Goal: Browse casually: Explore the website without a specific task or goal

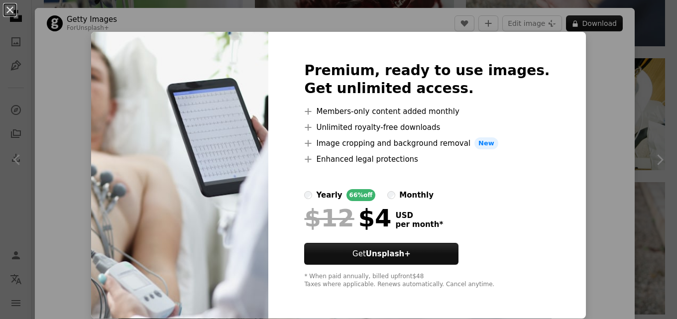
scroll to position [0, 0]
click at [8, 7] on button "An X shape" at bounding box center [10, 10] width 12 height 12
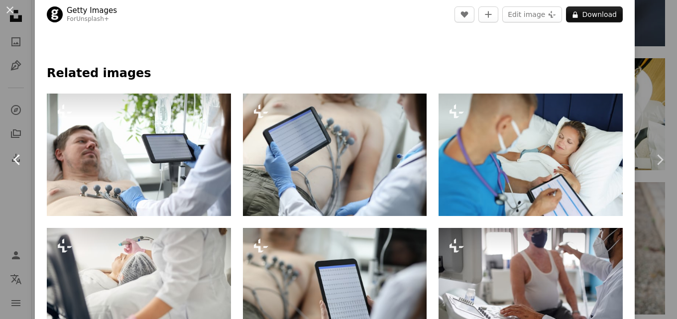
scroll to position [448, 0]
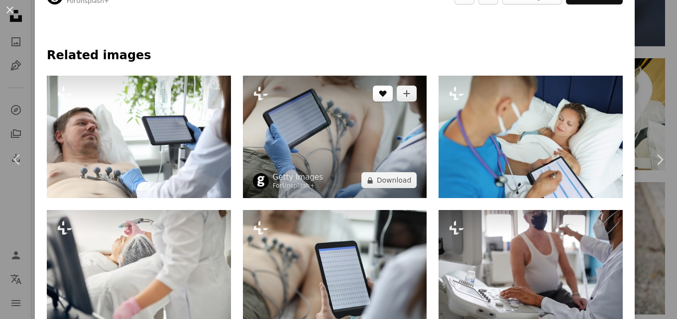
click at [379, 97] on icon "A heart" at bounding box center [383, 94] width 8 height 8
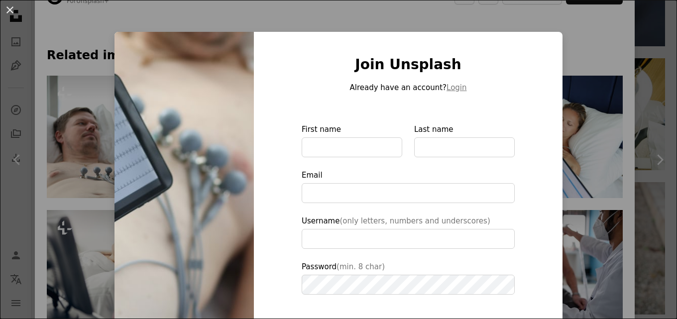
click at [47, 104] on div "An X shape Join Unsplash Already have an account? Login First name Last name Em…" at bounding box center [338, 159] width 677 height 319
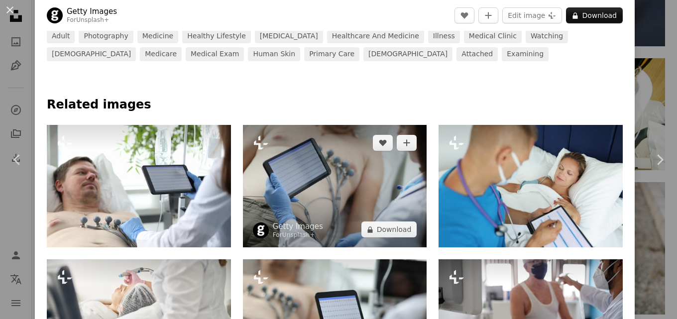
scroll to position [398, 0]
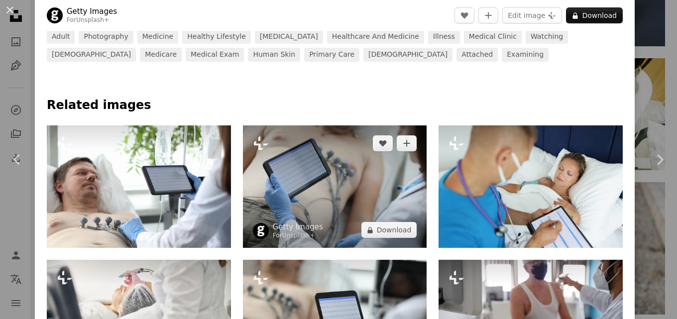
click at [316, 173] on img at bounding box center [335, 186] width 184 height 122
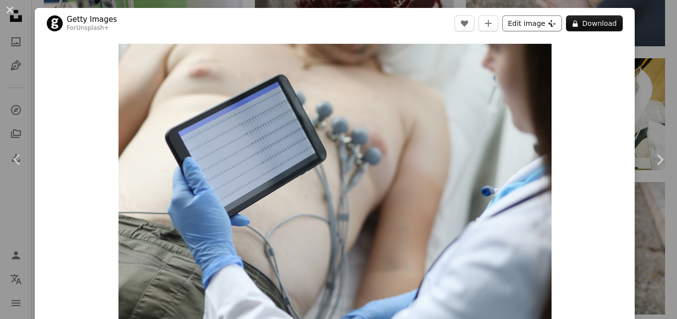
click at [523, 21] on button "Edit image Plus sign for Unsplash+" at bounding box center [532, 23] width 60 height 16
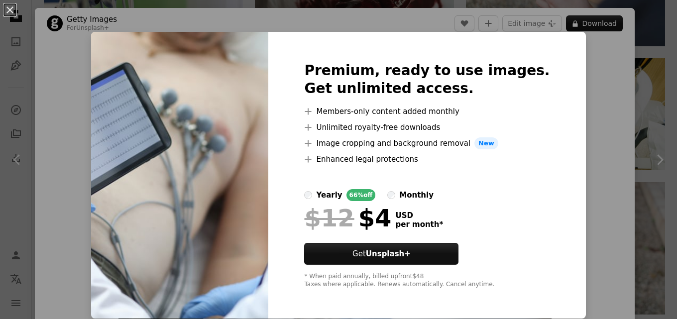
click at [588, 134] on div "An X shape Premium, ready to use images. Get unlimited access. A plus sign Memb…" at bounding box center [338, 159] width 677 height 319
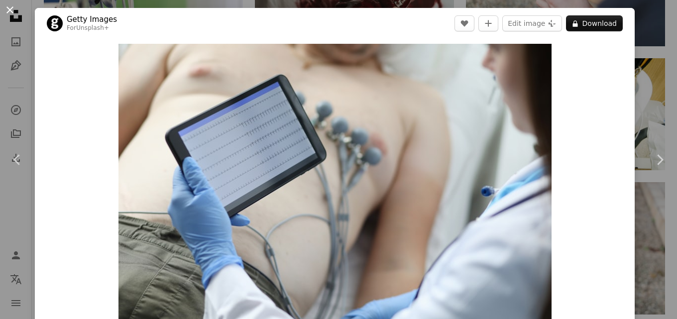
click at [9, 7] on button "An X shape" at bounding box center [10, 10] width 12 height 12
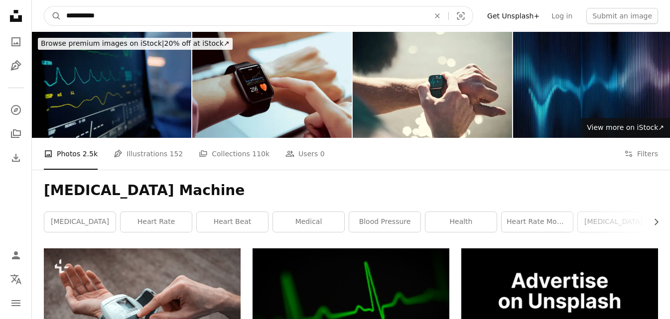
drag, startPoint x: 121, startPoint y: 15, endPoint x: 40, endPoint y: 19, distance: 81.2
click at [40, 19] on nav "**********" at bounding box center [351, 16] width 638 height 32
